Goal: Check status: Check status

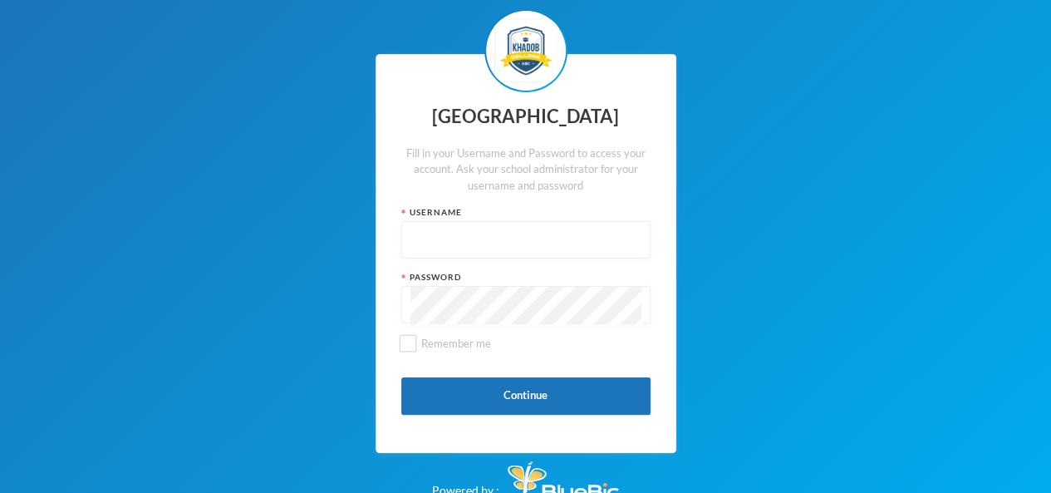
click at [455, 245] on input "text" at bounding box center [526, 240] width 231 height 37
type input "kcsf0019"
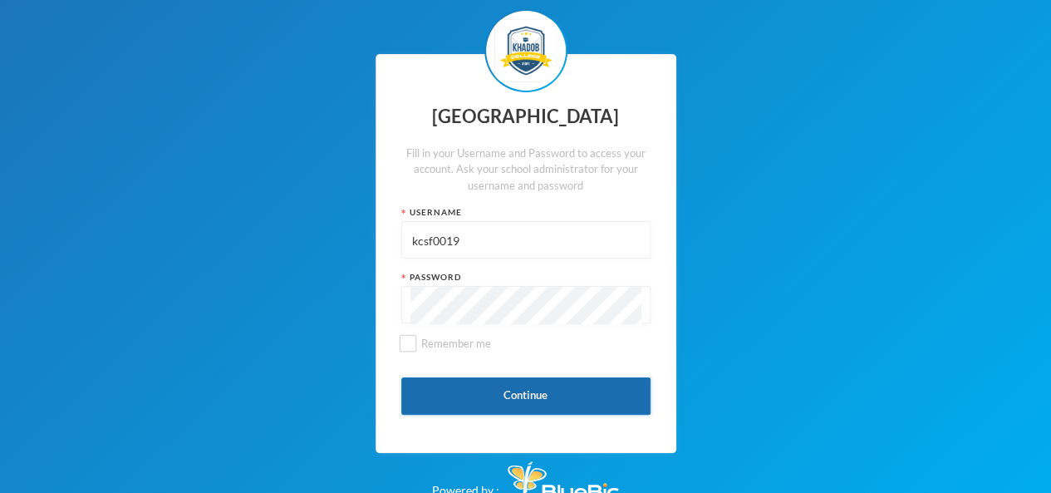
click at [464, 396] on button "Continue" at bounding box center [525, 395] width 249 height 37
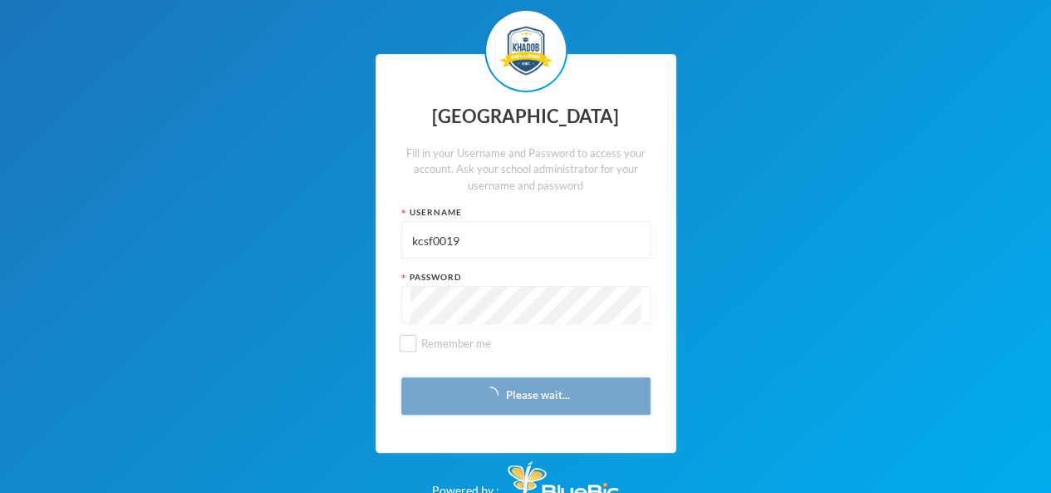
click at [464, 396] on button "Please wait..." at bounding box center [525, 395] width 249 height 37
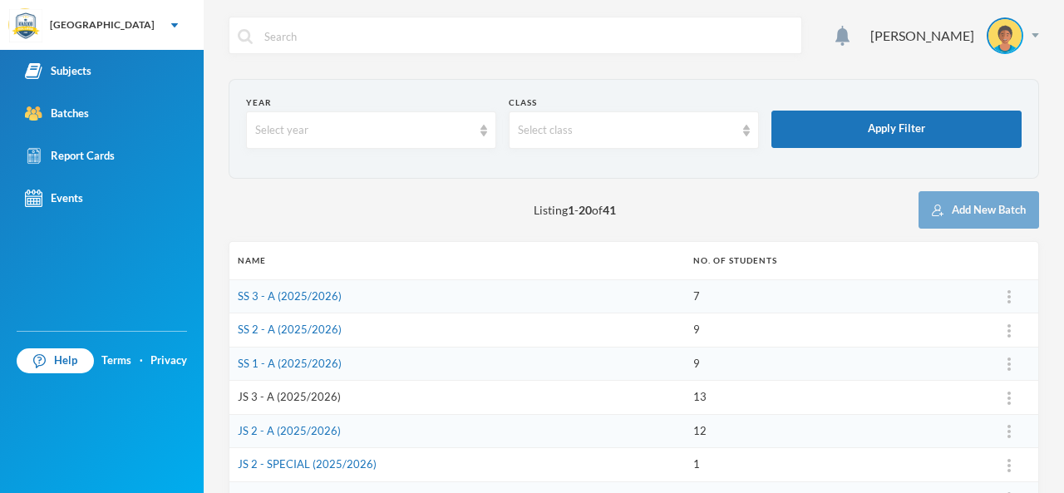
click at [286, 395] on link "JS 3 - A (2025/2026)" at bounding box center [289, 396] width 103 height 13
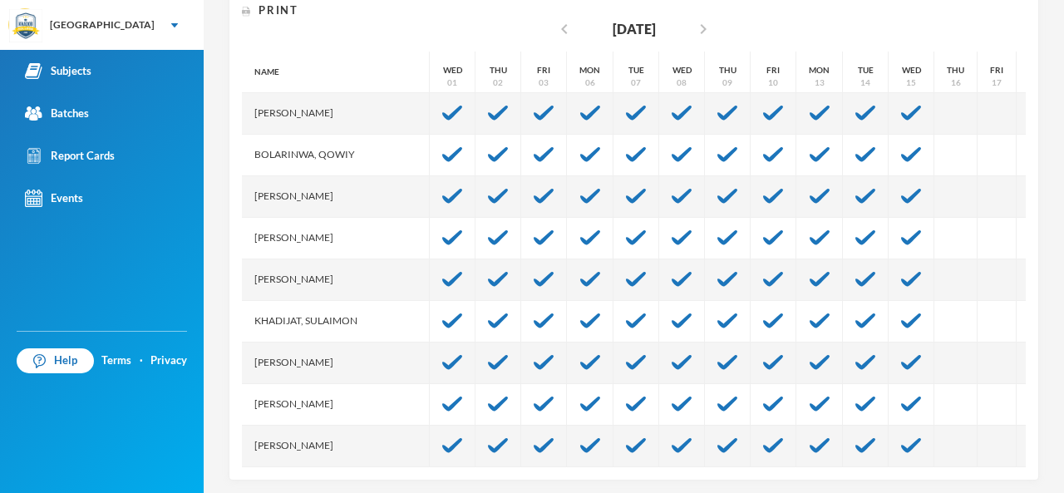
scroll to position [266, 0]
